Goal: Check status: Check status

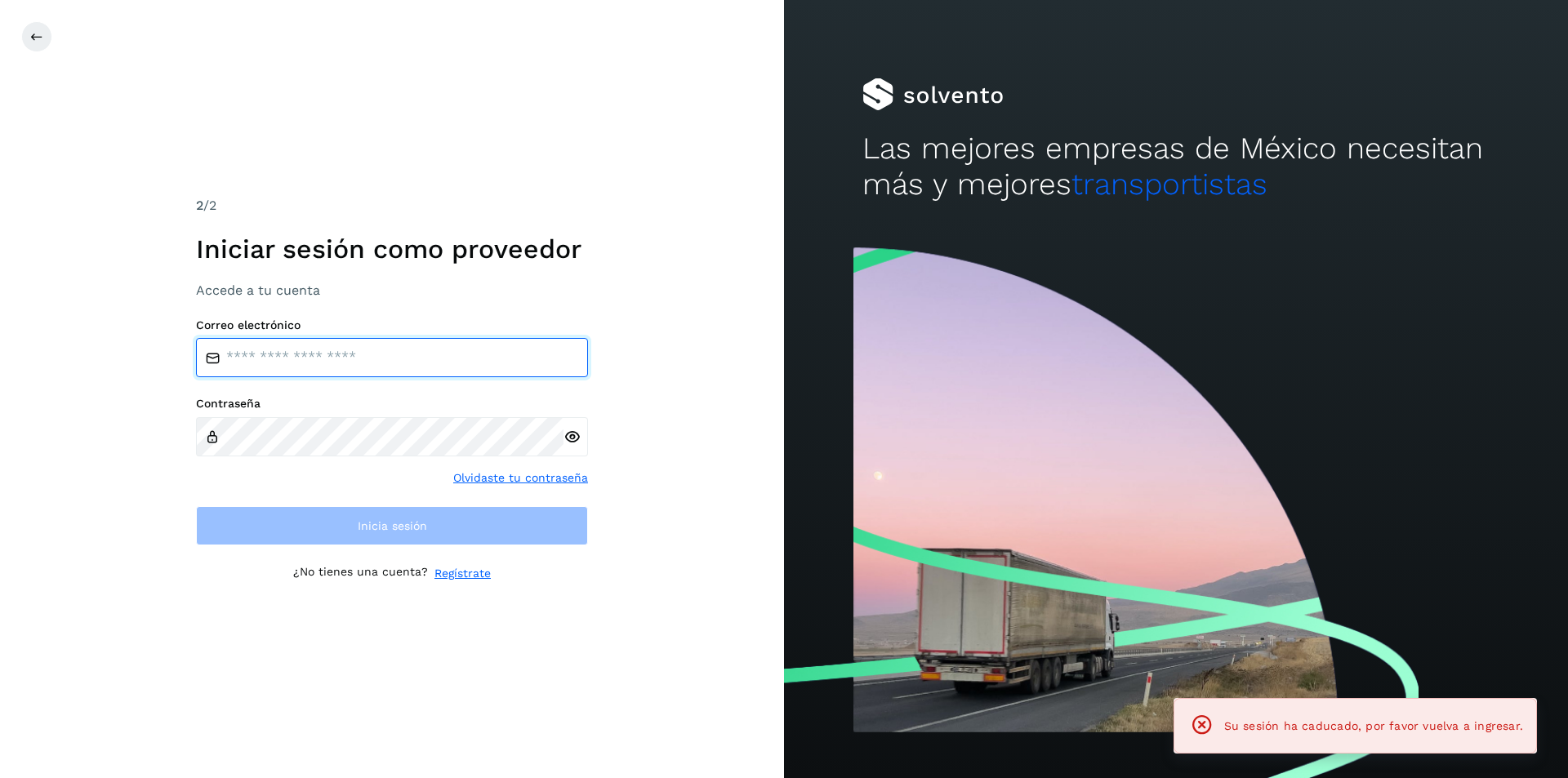
type input "**********"
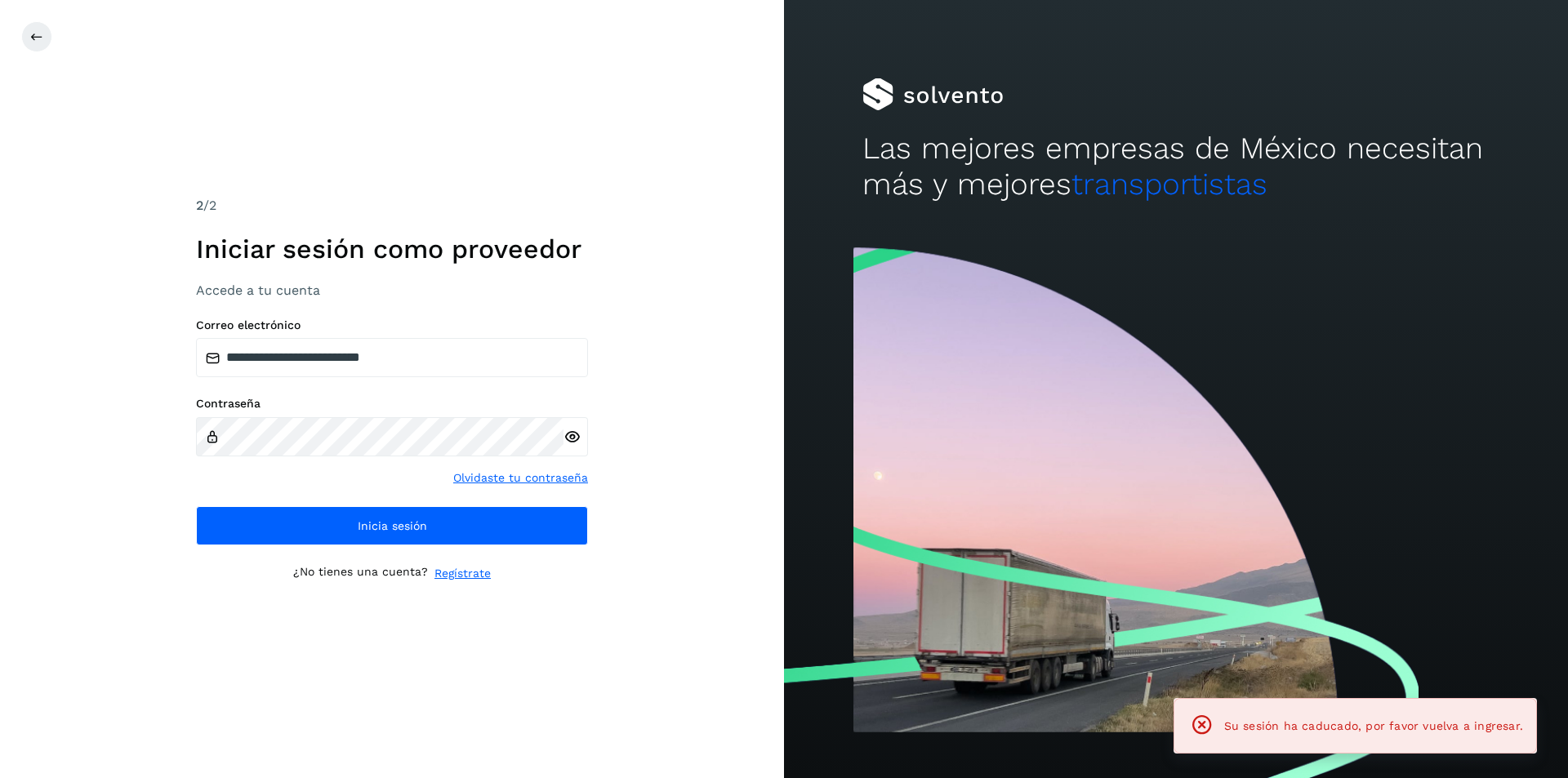
click at [580, 433] on icon at bounding box center [571, 437] width 17 height 17
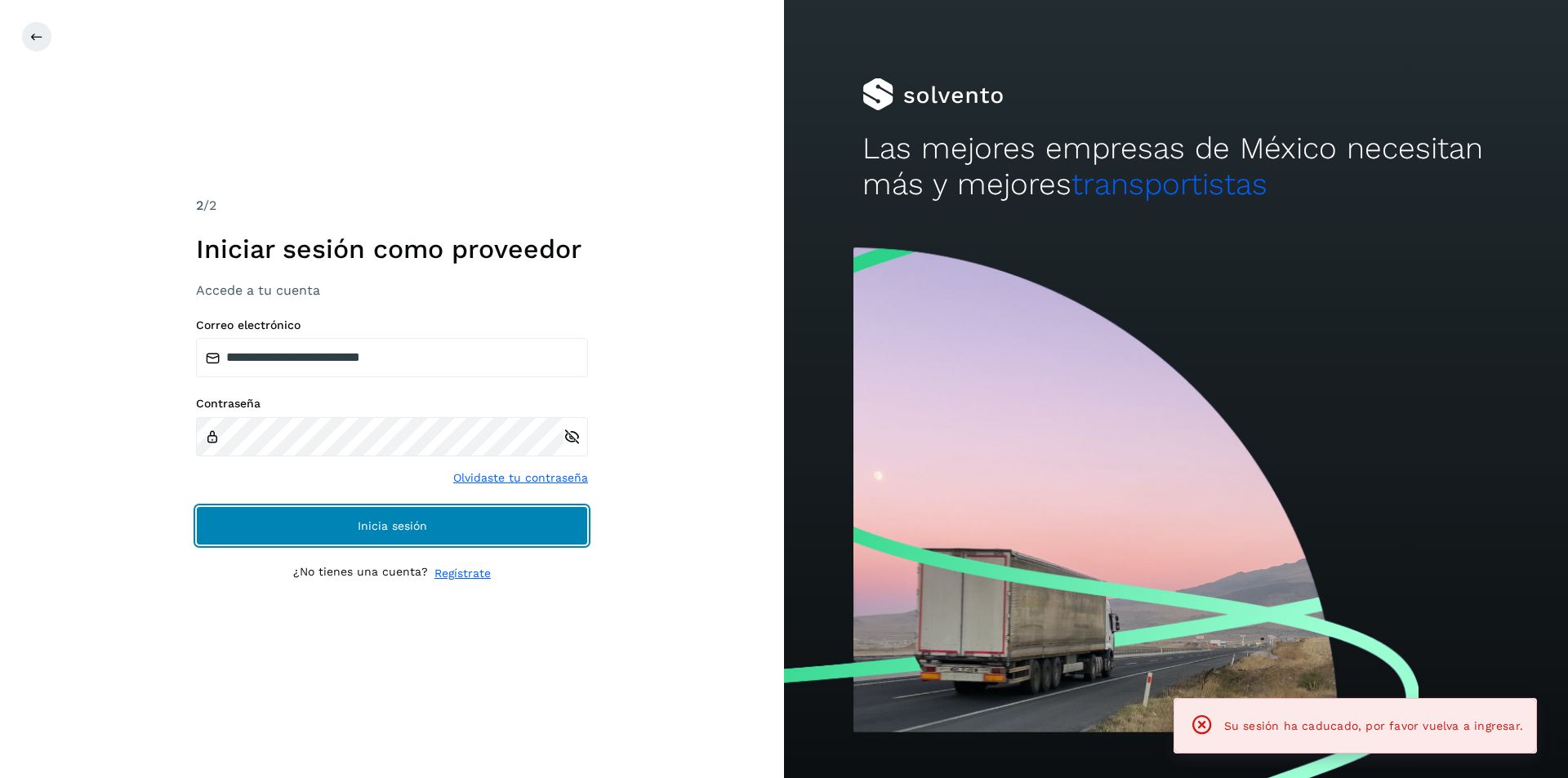
click at [490, 508] on button "Inicia sesión" at bounding box center [392, 525] width 392 height 40
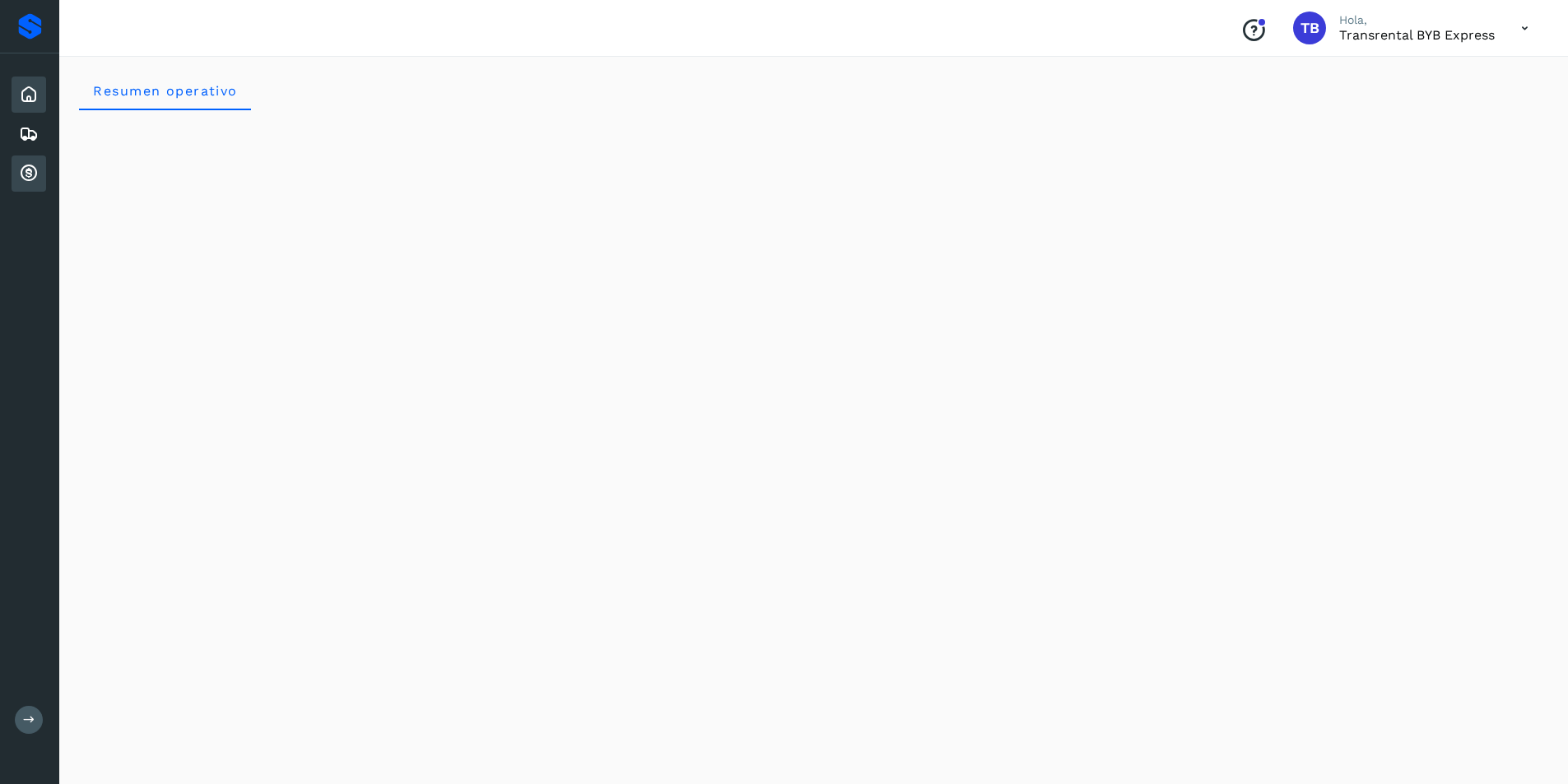
click at [28, 164] on icon at bounding box center [28, 174] width 20 height 20
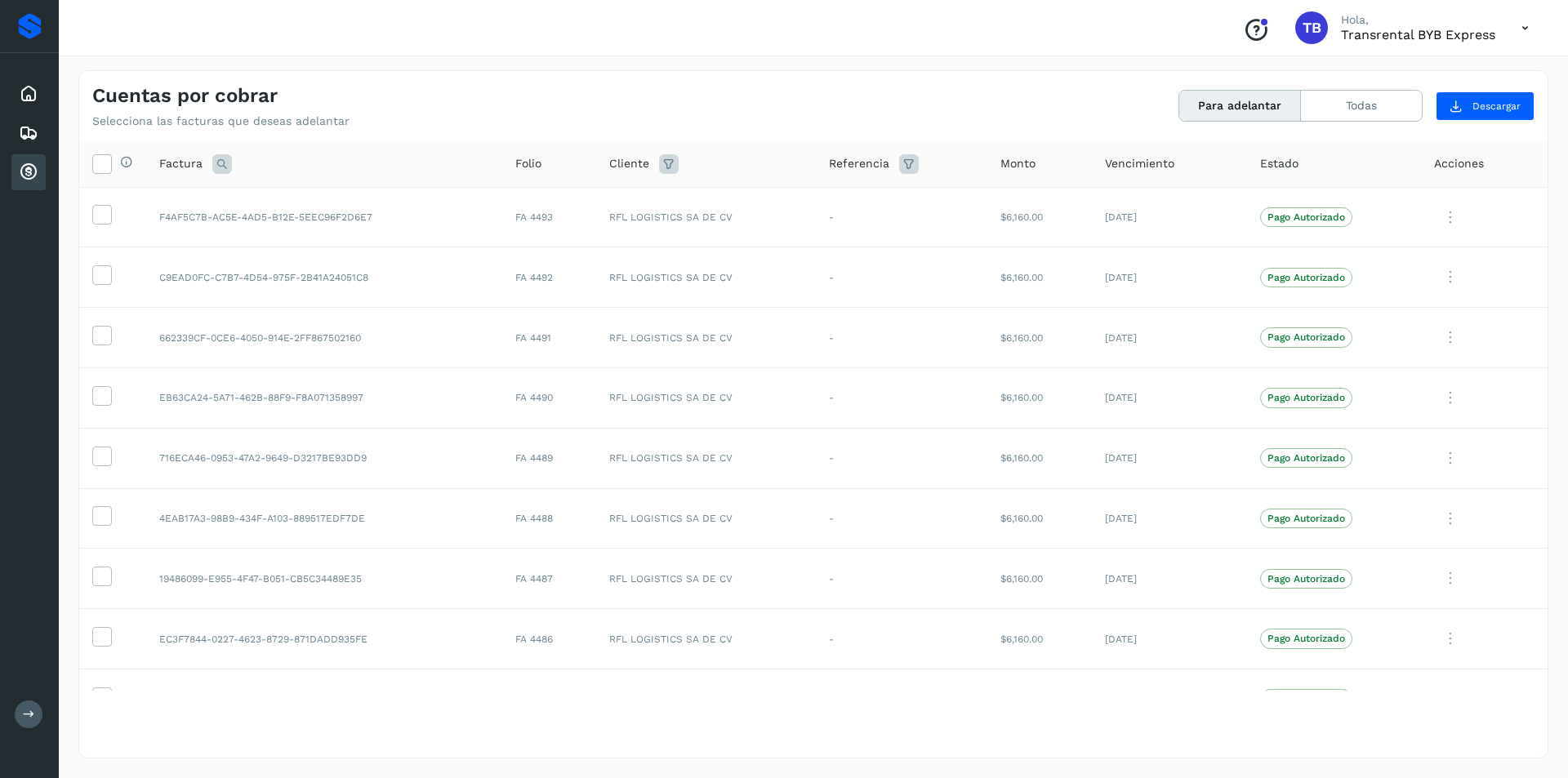
click at [629, 165] on span "Cliente" at bounding box center [629, 163] width 40 height 17
click at [656, 162] on div "Cliente" at bounding box center [706, 164] width 195 height 19
click at [663, 162] on icon at bounding box center [669, 164] width 19 height 19
click at [777, 204] on input "text" at bounding box center [762, 205] width 176 height 26
click at [815, 263] on div "The western carries SA de CV" at bounding box center [786, 267] width 162 height 18
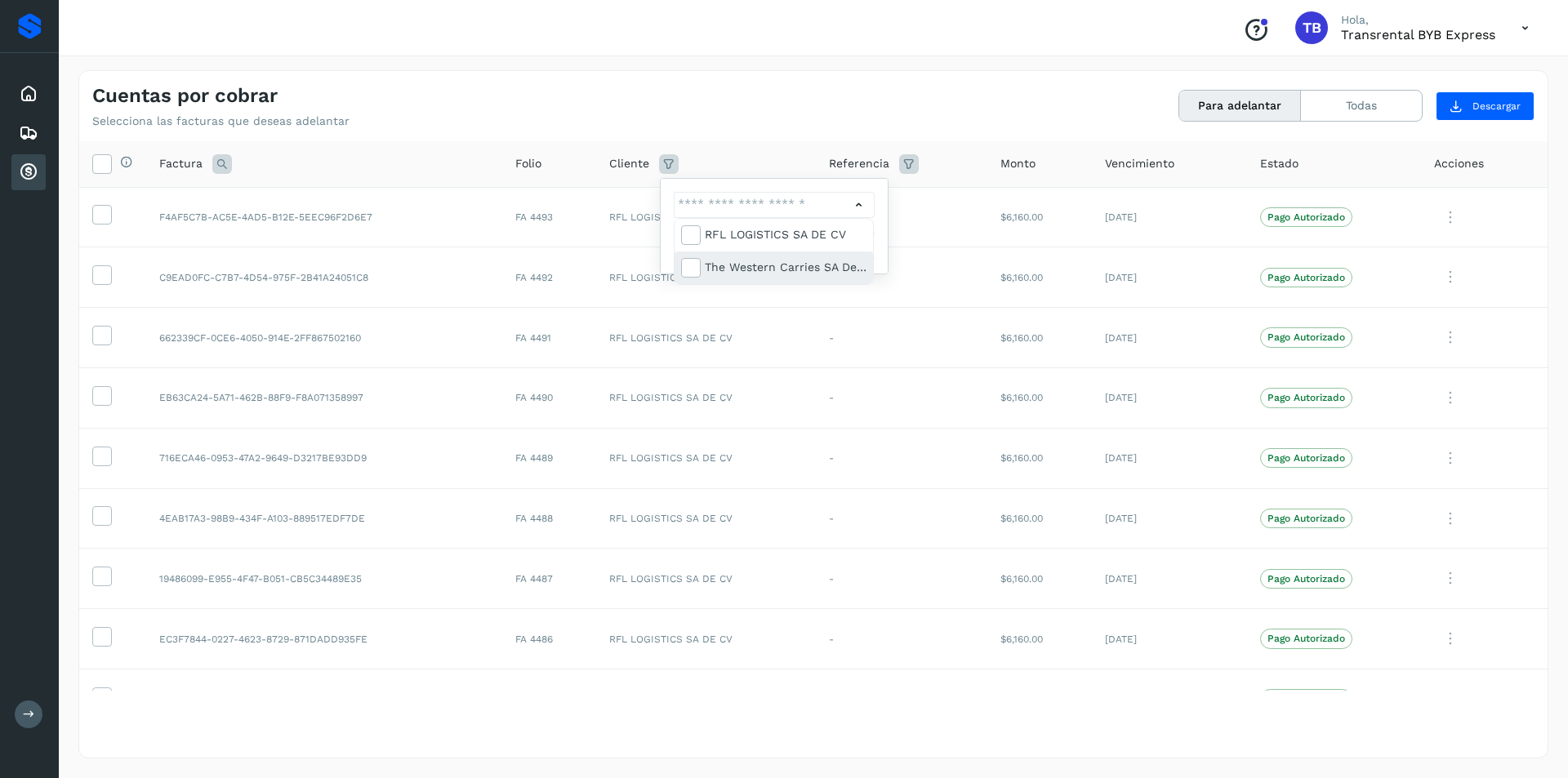
type input "**********"
click at [879, 247] on div at bounding box center [784, 389] width 1568 height 778
click at [821, 246] on span "Filtrar" at bounding box center [816, 246] width 29 height 15
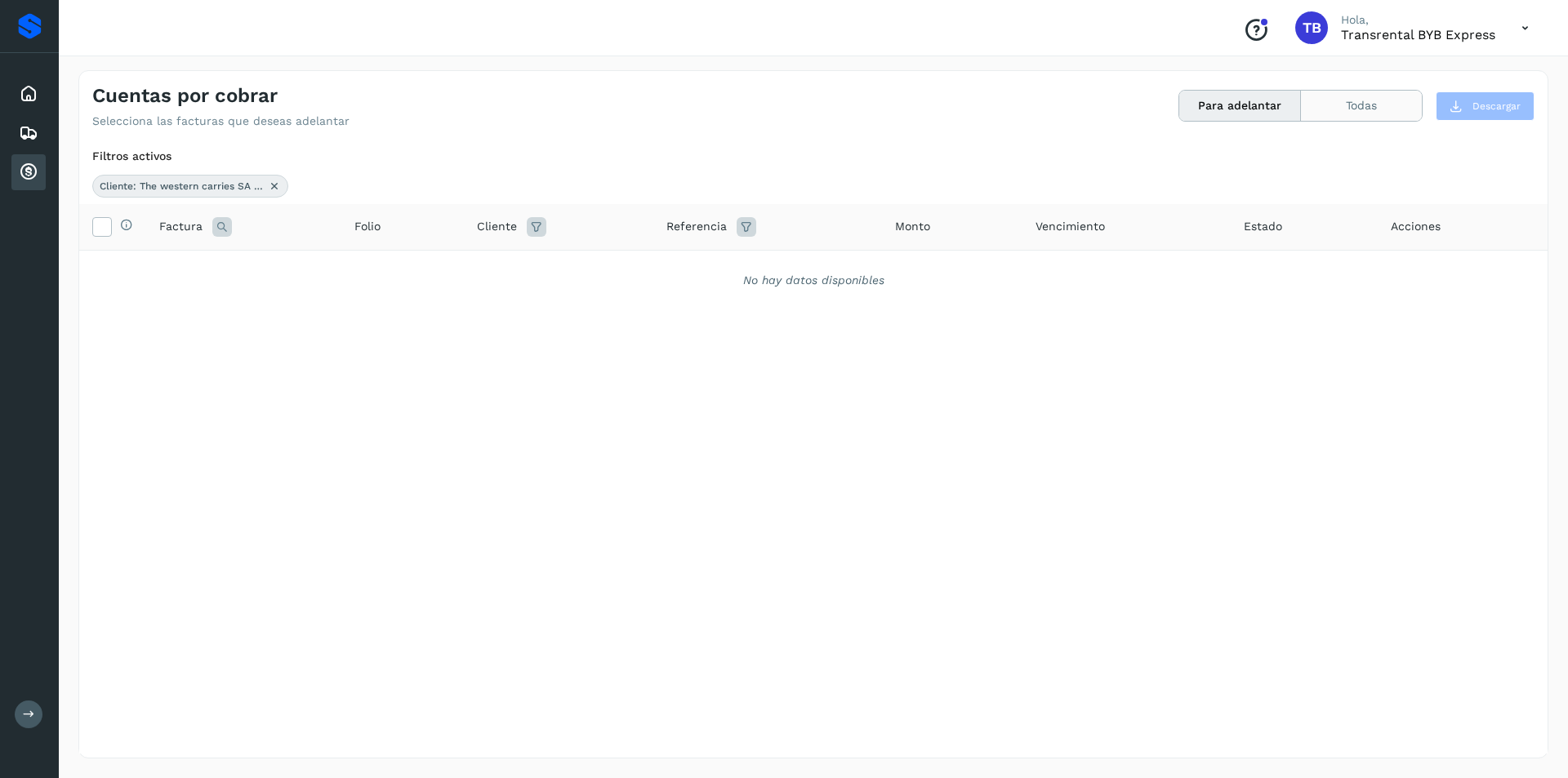
click at [1325, 102] on button "Todas" at bounding box center [1361, 106] width 121 height 30
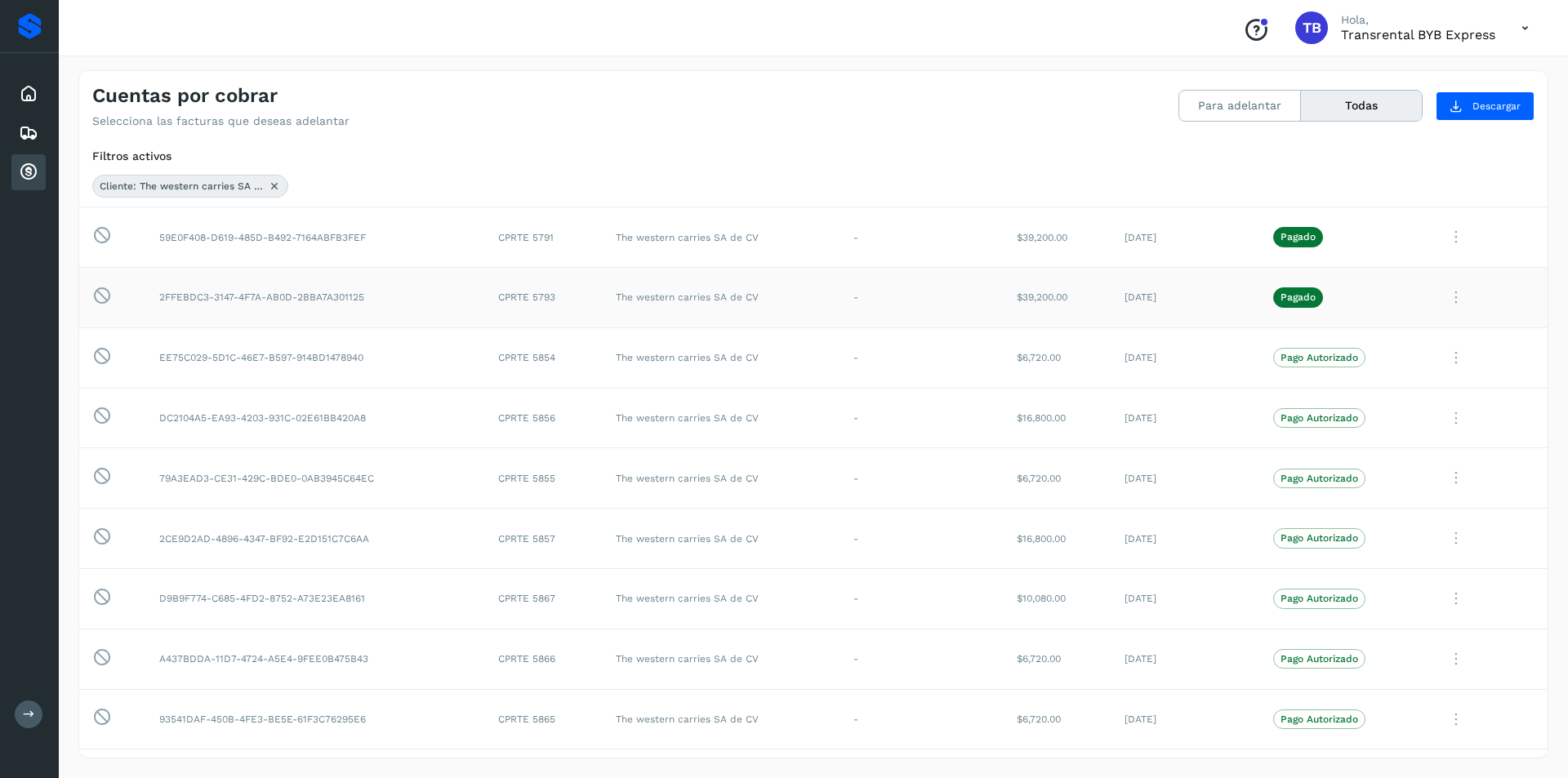
scroll to position [220, 0]
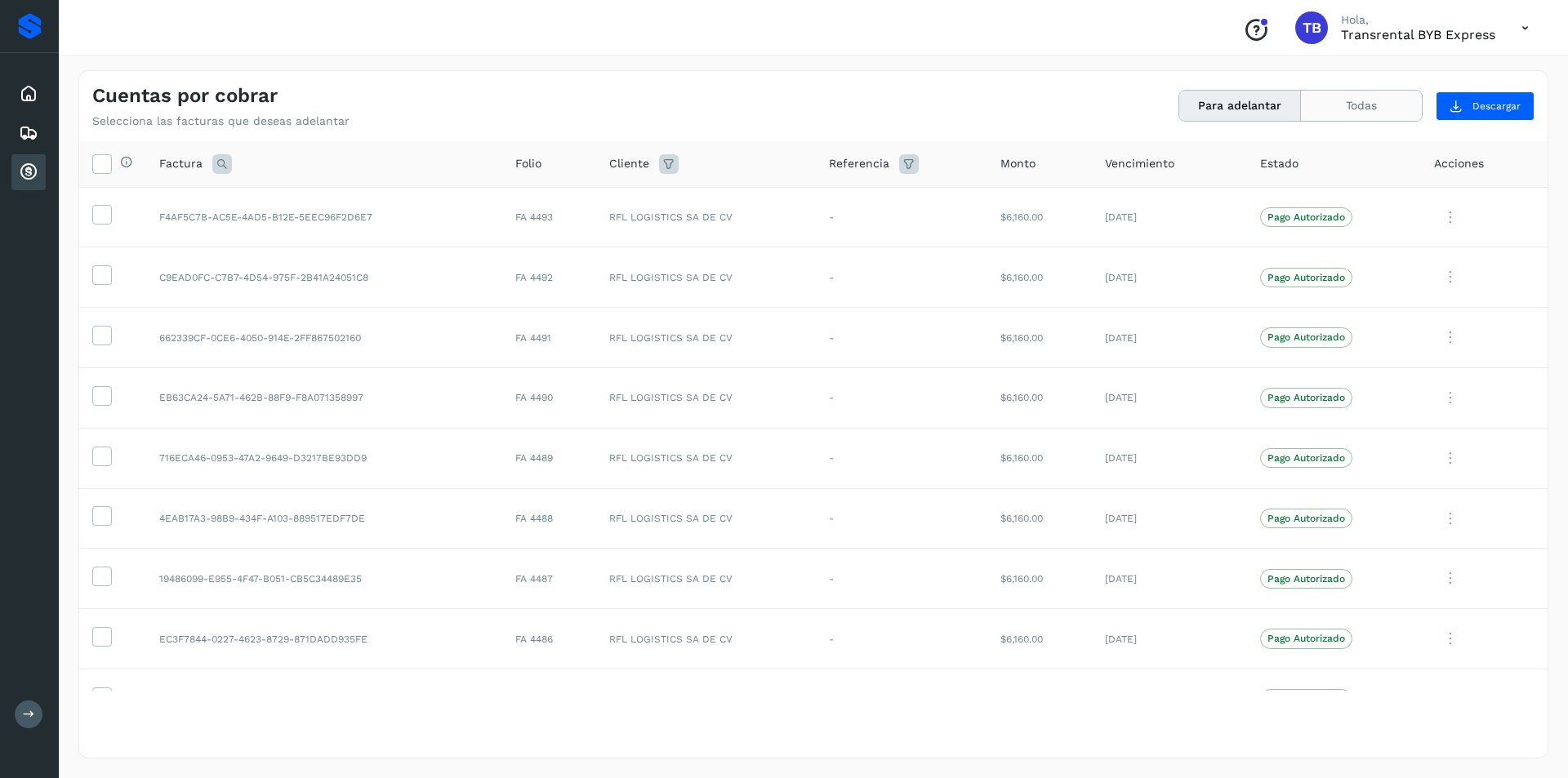
click at [1319, 106] on button "Todas" at bounding box center [1361, 106] width 121 height 30
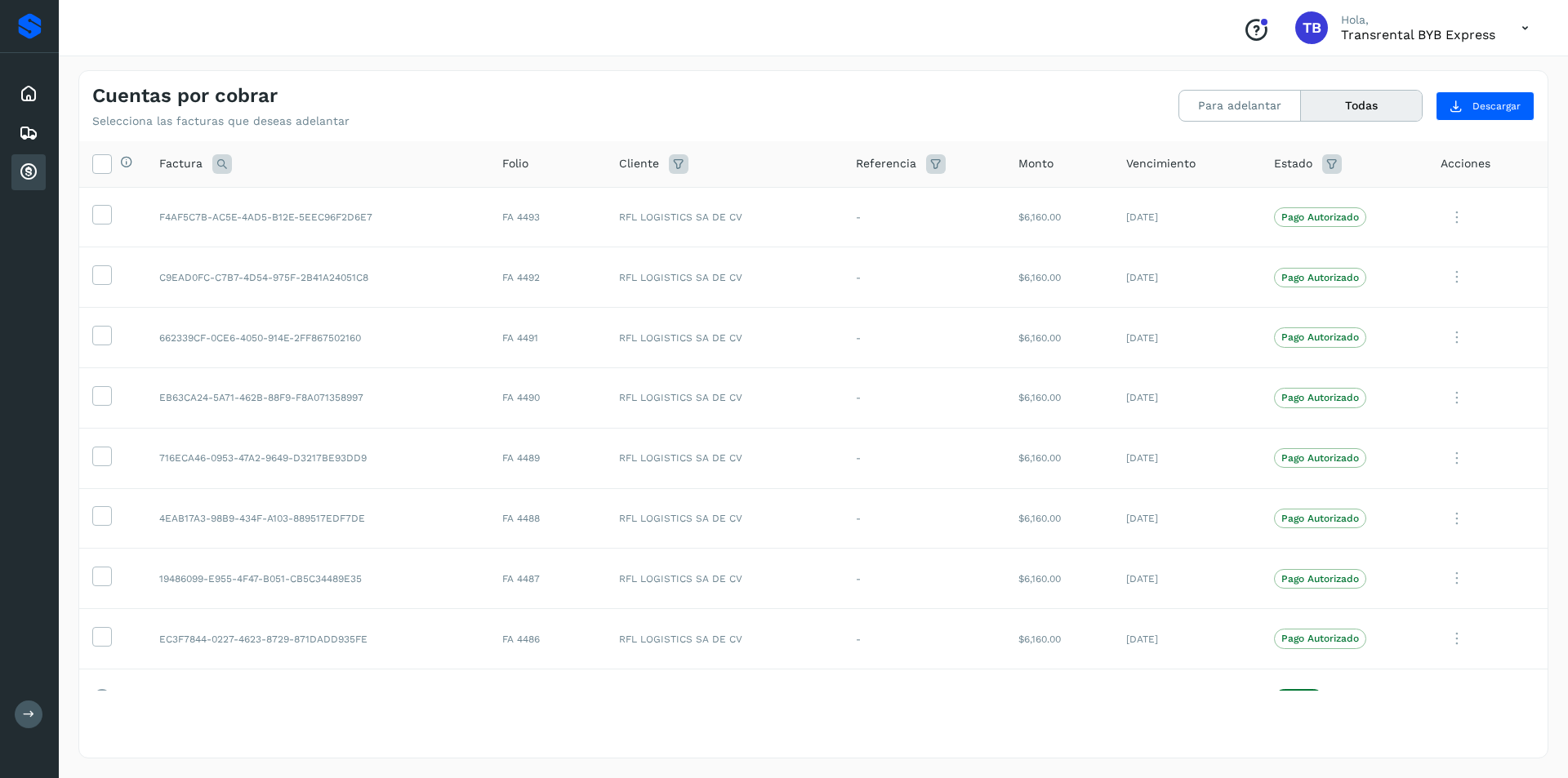
click at [683, 163] on icon at bounding box center [679, 164] width 19 height 19
click at [829, 203] on input "text" at bounding box center [769, 205] width 176 height 26
click at [788, 267] on div "The western carries SA de CV" at bounding box center [792, 267] width 162 height 18
type input "**********"
click at [893, 254] on div at bounding box center [784, 389] width 1568 height 778
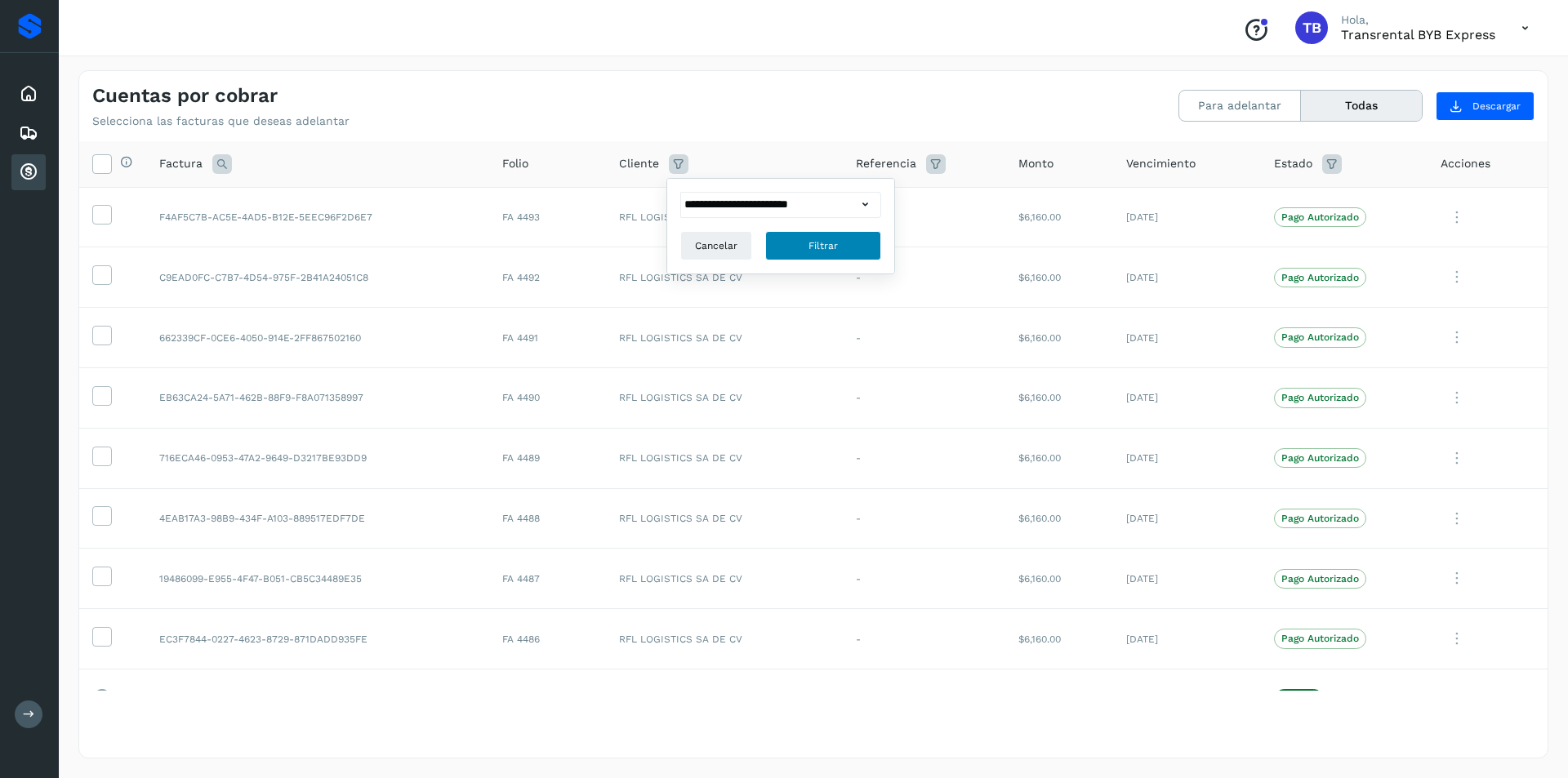
click at [835, 245] on span "Filtrar" at bounding box center [823, 246] width 29 height 15
